Goal: Task Accomplishment & Management: Manage account settings

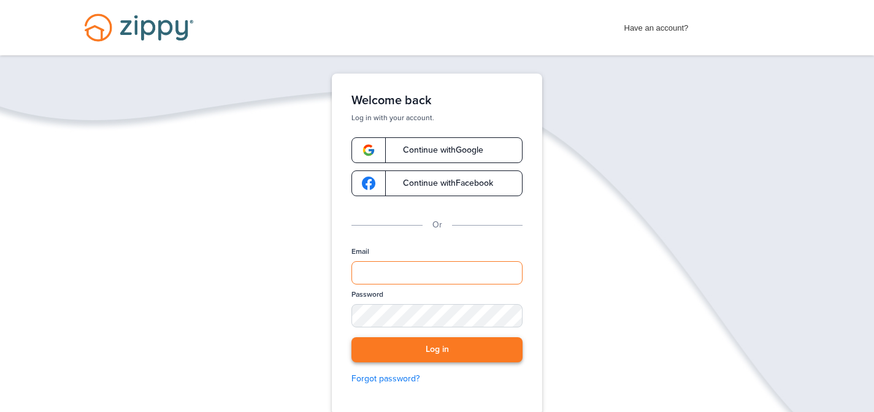
type input "**********"
click at [373, 351] on button "Log in" at bounding box center [436, 349] width 171 height 25
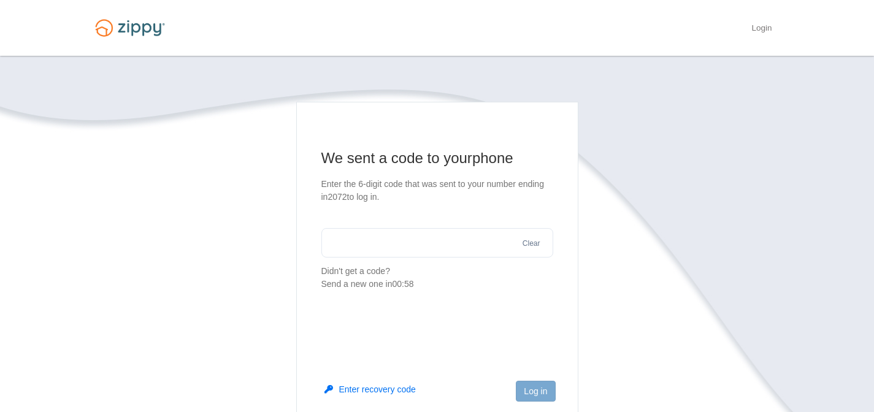
click at [361, 246] on input "text" at bounding box center [437, 242] width 232 height 29
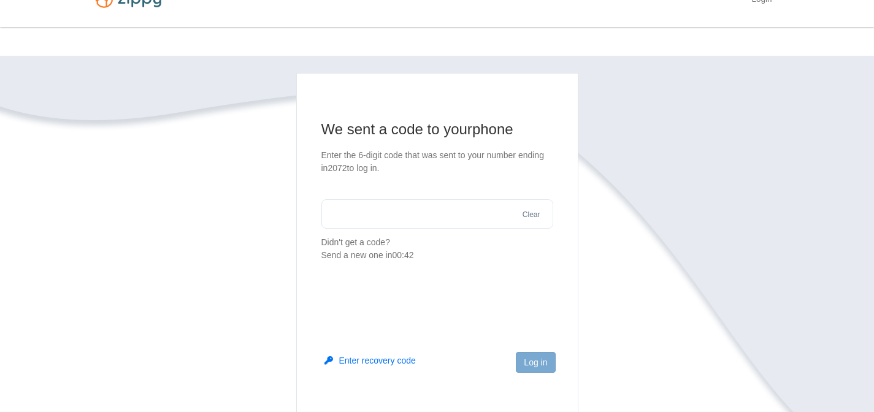
scroll to position [32, 0]
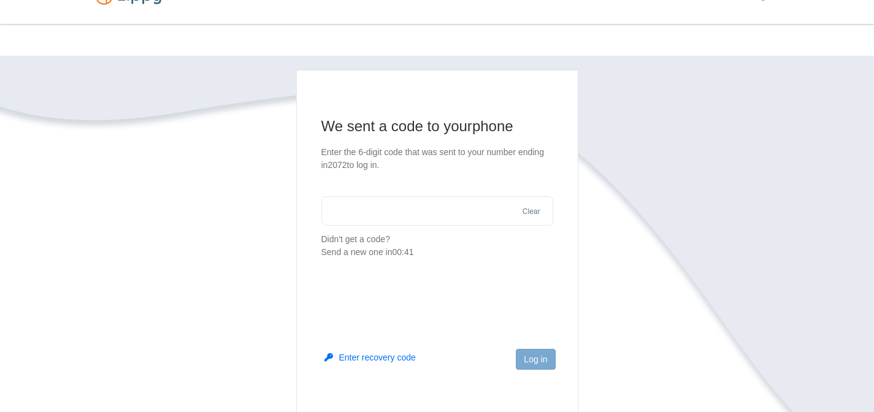
click at [358, 219] on input "text" at bounding box center [437, 210] width 232 height 29
click at [419, 240] on button "Send a new one" at bounding box center [423, 239] width 62 height 13
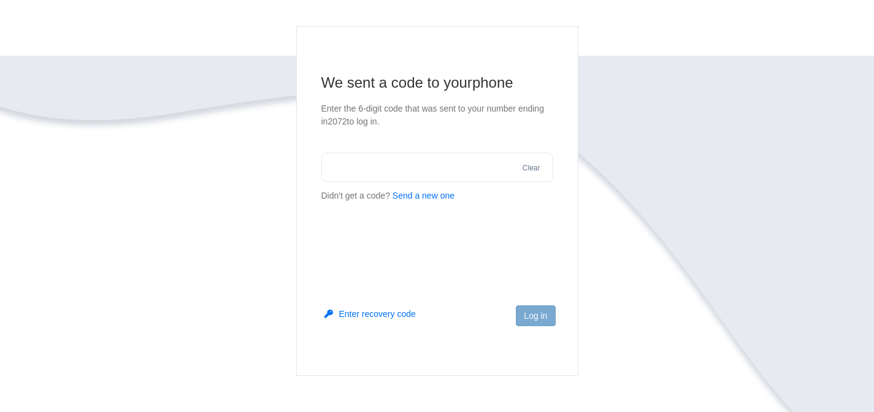
scroll to position [175, 0]
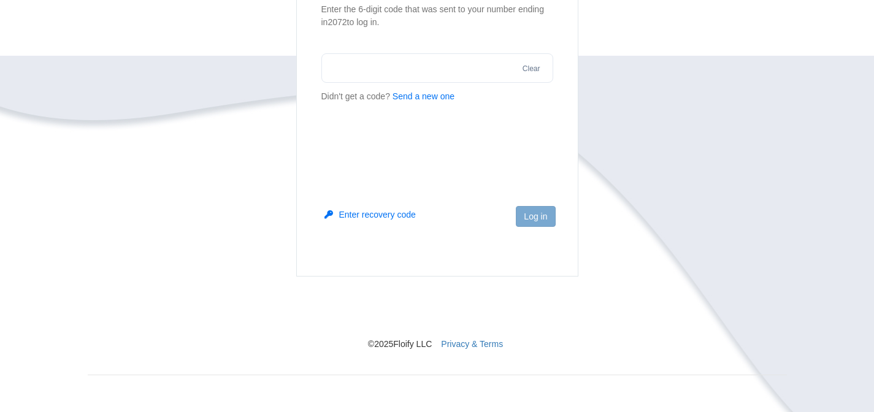
click at [392, 216] on button "Enter recovery code" at bounding box center [369, 214] width 91 height 12
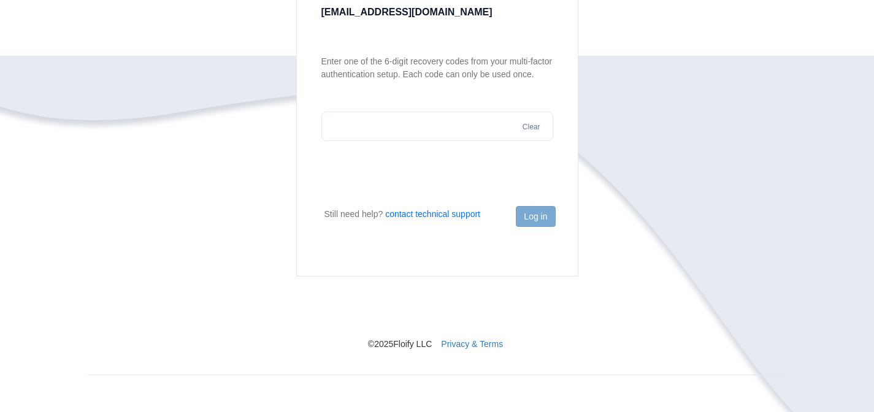
click at [377, 141] on input "text" at bounding box center [437, 126] width 232 height 29
paste input "******"
type input "******"
click at [538, 217] on button "Log in" at bounding box center [535, 216] width 39 height 21
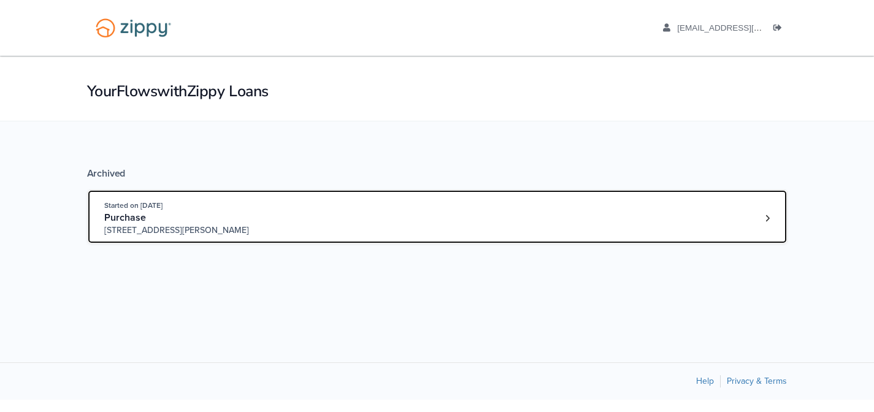
click at [198, 218] on div "Purchase" at bounding box center [197, 218] width 187 height 13
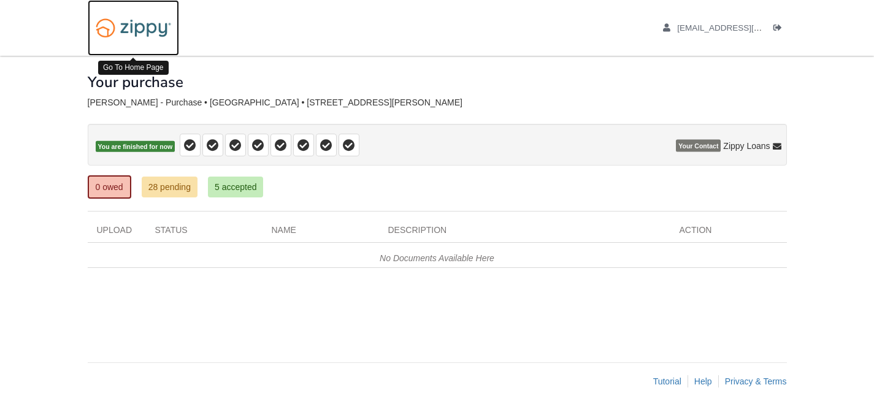
click at [148, 29] on img at bounding box center [133, 27] width 91 height 31
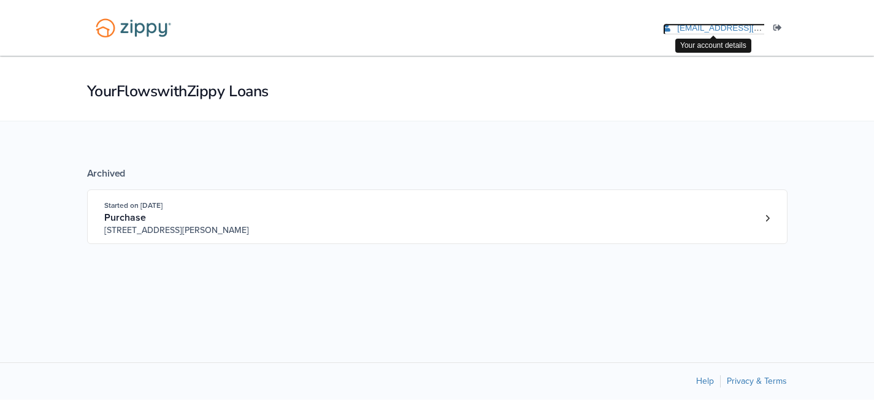
click at [665, 28] on icon "edit profile" at bounding box center [666, 28] width 7 height 9
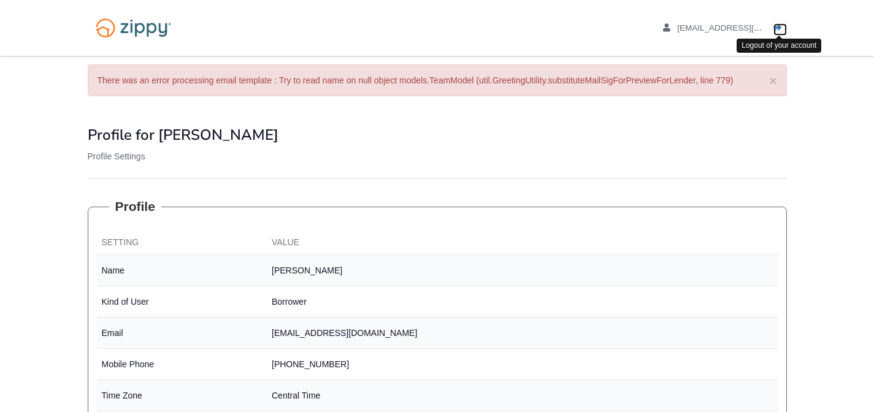
click at [775, 24] on icon "Log out" at bounding box center [777, 28] width 9 height 9
